Goal: Transaction & Acquisition: Purchase product/service

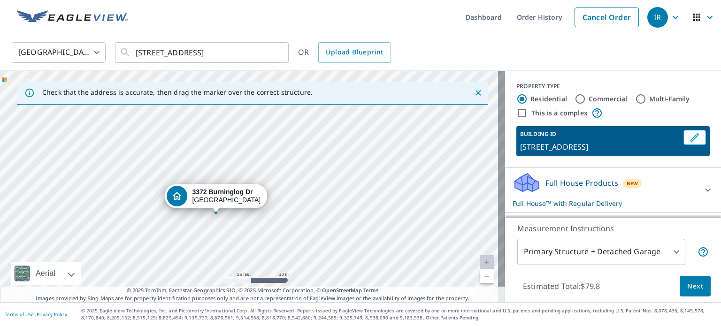
drag, startPoint x: 278, startPoint y: 176, endPoint x: 297, endPoint y: 141, distance: 39.5
click at [297, 138] on div "[STREET_ADDRESS][PERSON_NAME]" at bounding box center [252, 186] width 505 height 231
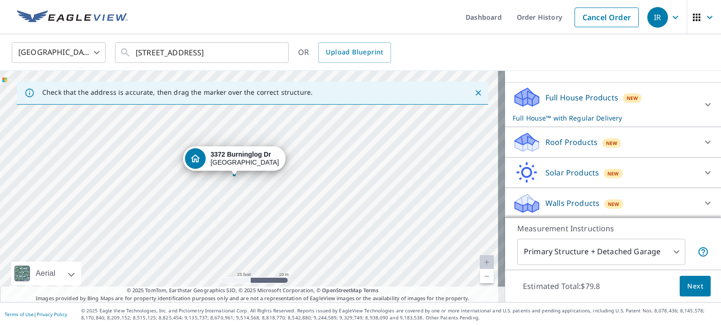
click at [559, 142] on p "Roof Products" at bounding box center [572, 142] width 52 height 11
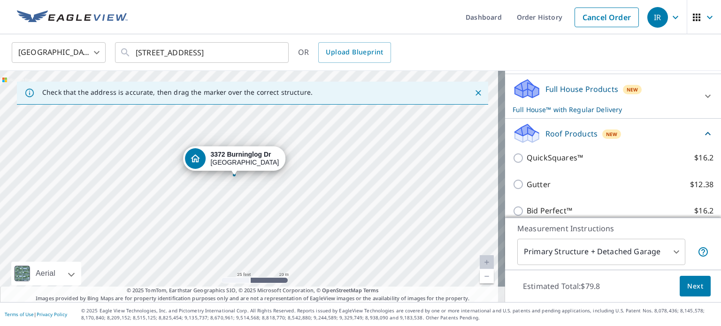
scroll to position [82, 0]
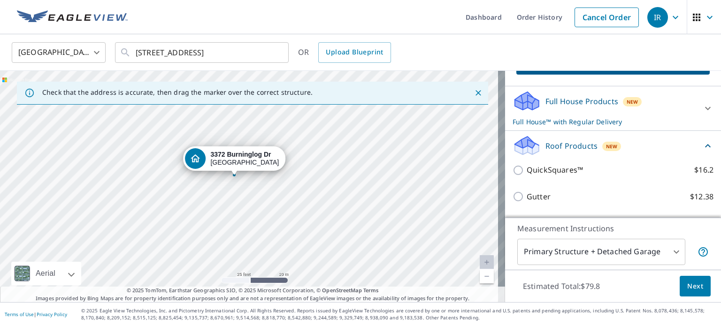
click at [558, 142] on p "Roof Products" at bounding box center [572, 145] width 52 height 11
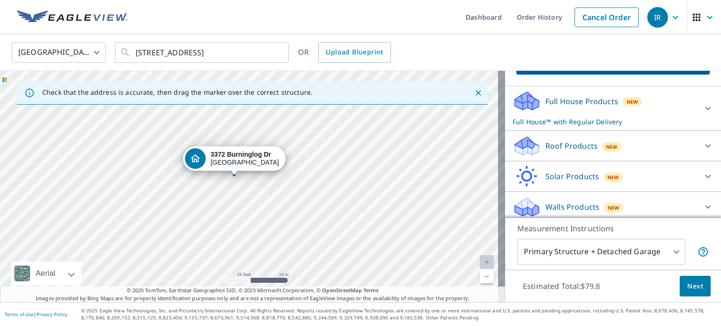
click at [561, 100] on p "Full House Products" at bounding box center [582, 101] width 73 height 11
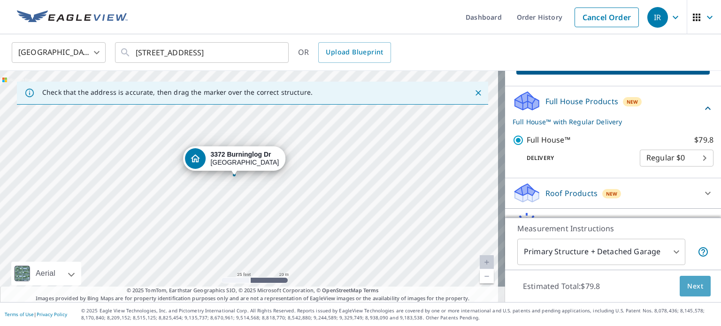
click at [687, 281] on span "Next" at bounding box center [695, 287] width 16 height 12
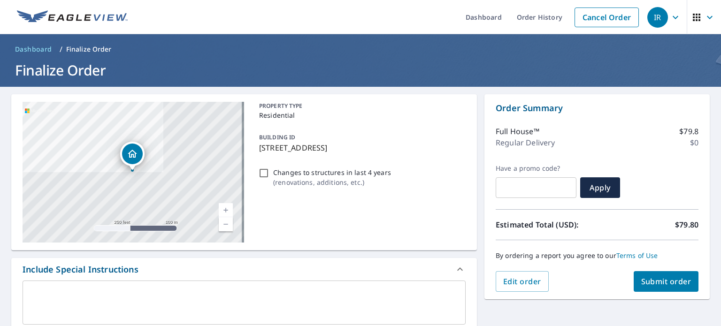
scroll to position [264, 0]
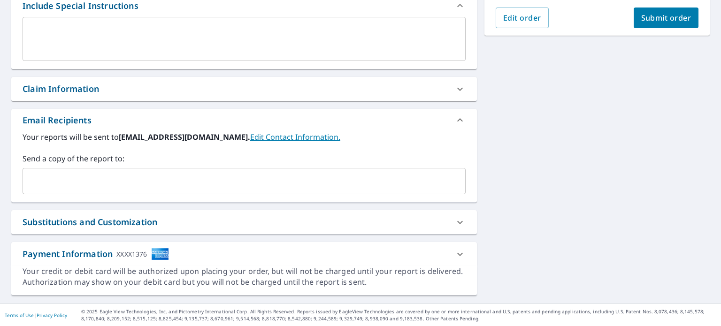
click at [261, 193] on div "​" at bounding box center [244, 181] width 443 height 26
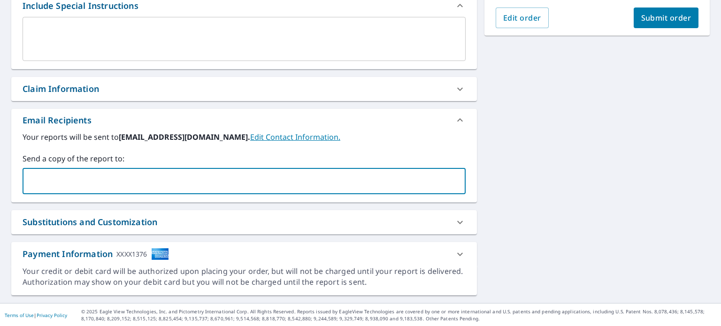
paste input "[EMAIL_ADDRESS][DOMAIN_NAME]"
type input "[EMAIL_ADDRESS][DOMAIN_NAME]"
click at [643, 19] on span "Submit order" at bounding box center [666, 18] width 50 height 10
checkbox input "true"
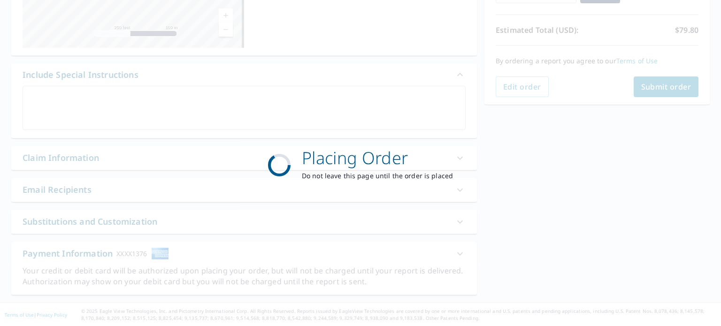
scroll to position [194, 0]
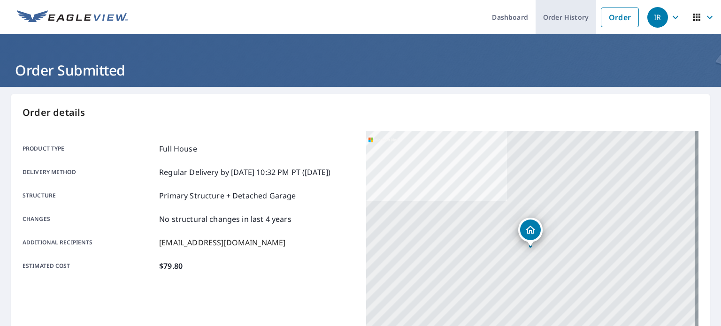
click at [544, 16] on link "Order History" at bounding box center [566, 17] width 61 height 34
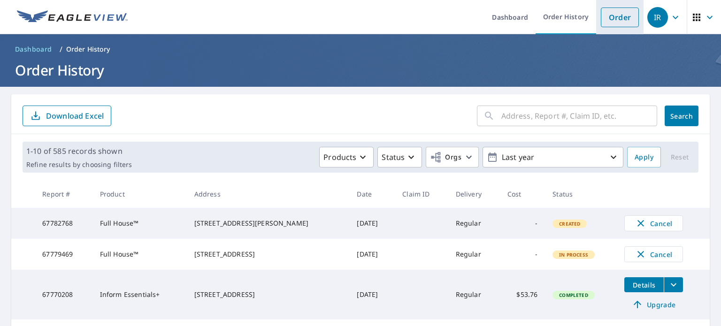
click at [611, 16] on link "Order" at bounding box center [620, 18] width 38 height 20
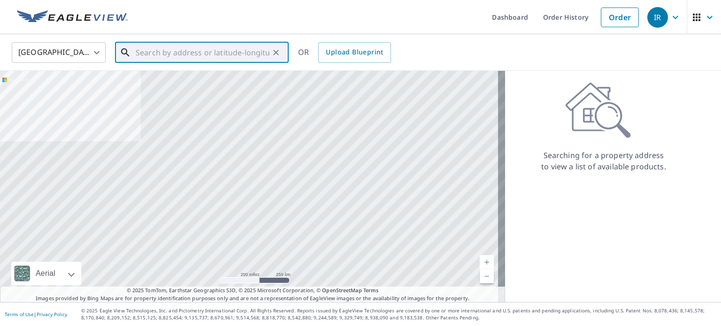
click at [250, 49] on input "text" at bounding box center [203, 52] width 134 height 26
paste input "[STREET_ADDRESS]"
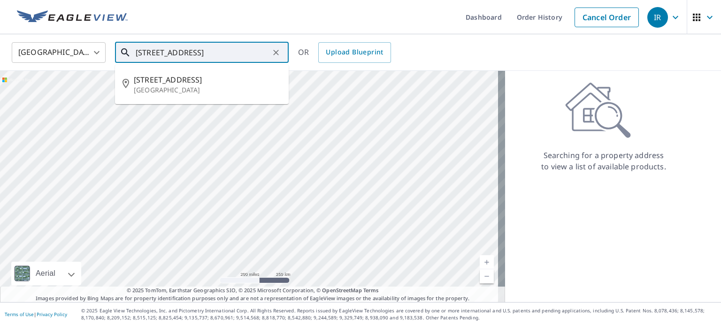
type input "[STREET_ADDRESS]"
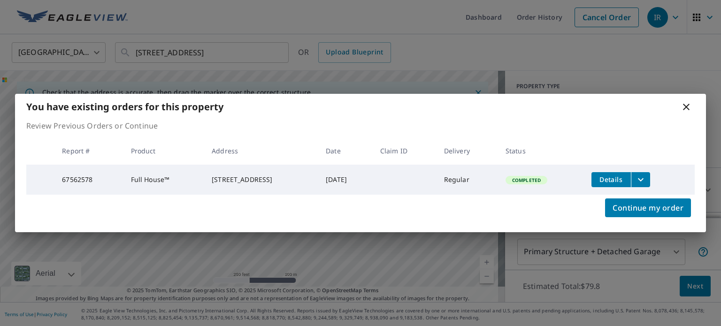
click at [647, 178] on icon "filesDropdownBtn-67562578" at bounding box center [640, 179] width 11 height 11
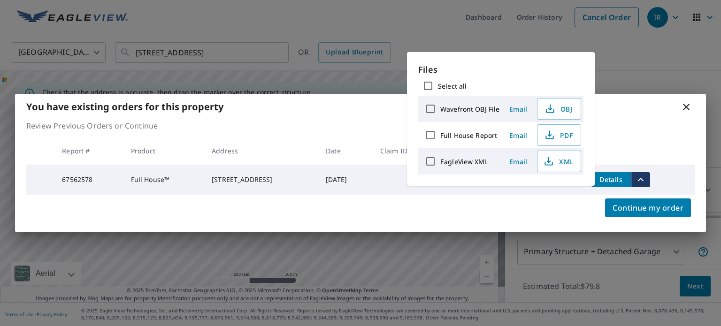
click at [615, 65] on div "You have existing orders for this property Review Previous Orders or Continue R…" at bounding box center [360, 163] width 721 height 326
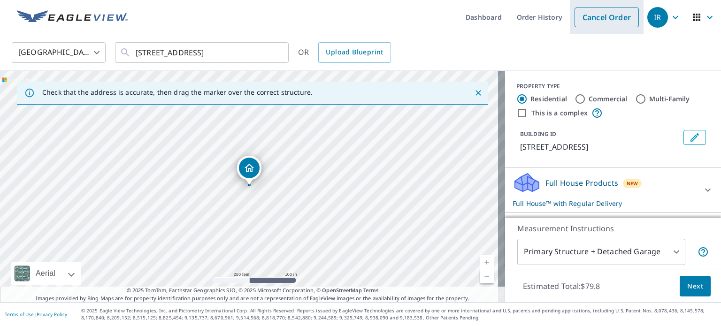
click at [587, 18] on link "Cancel Order" at bounding box center [607, 18] width 64 height 20
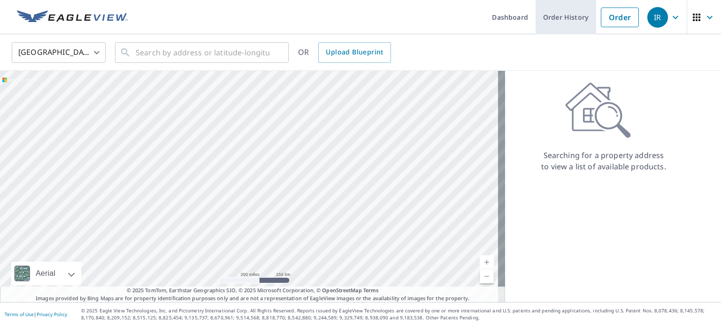
click at [573, 16] on link "Order History" at bounding box center [566, 17] width 61 height 34
